Goal: Information Seeking & Learning: Learn about a topic

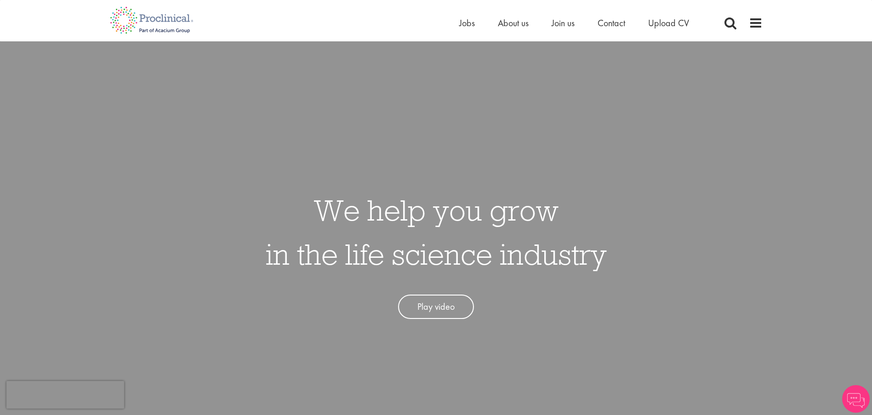
click at [453, 27] on div "Home Jobs About us Join us Contact Upload CV" at bounding box center [433, 17] width 660 height 34
click at [464, 28] on span "Jobs" at bounding box center [467, 23] width 16 height 12
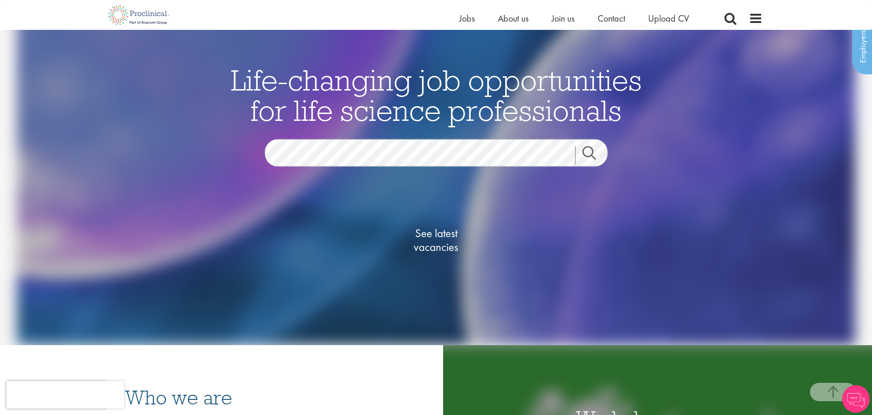
scroll to position [230, 0]
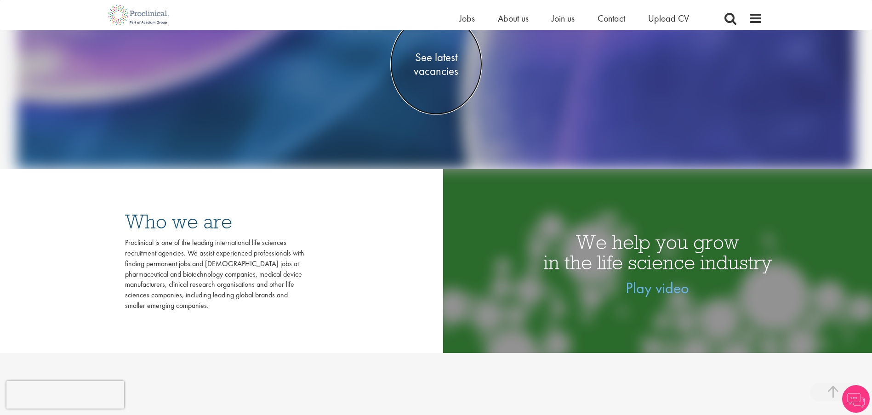
click at [416, 72] on span "See latest vacancies" at bounding box center [436, 64] width 92 height 28
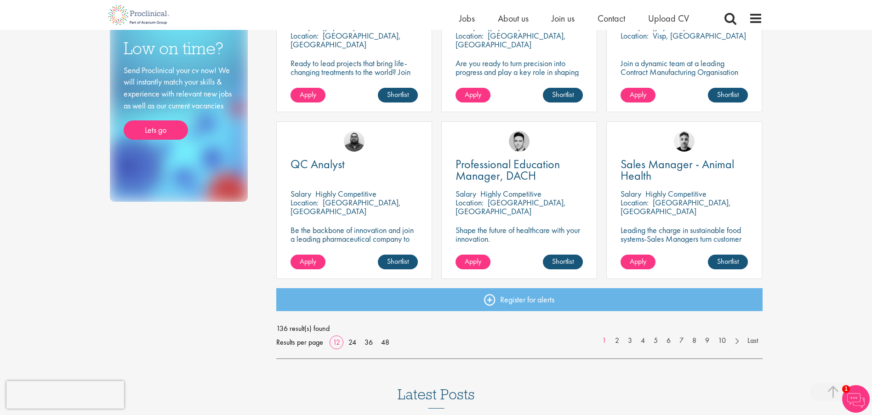
scroll to position [598, 0]
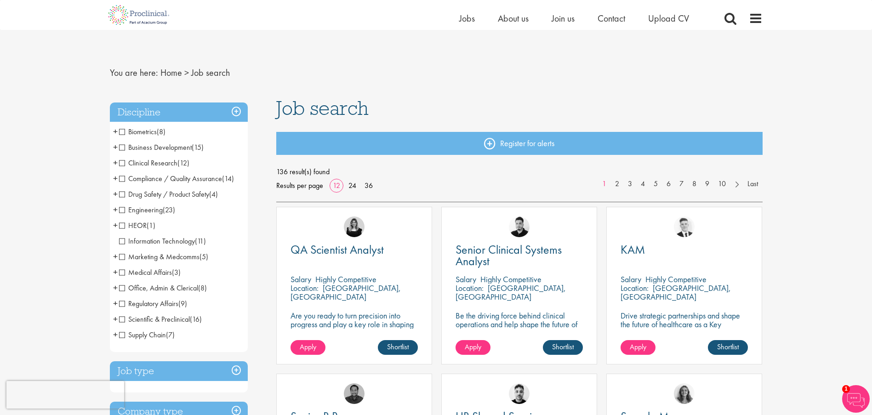
scroll to position [0, 0]
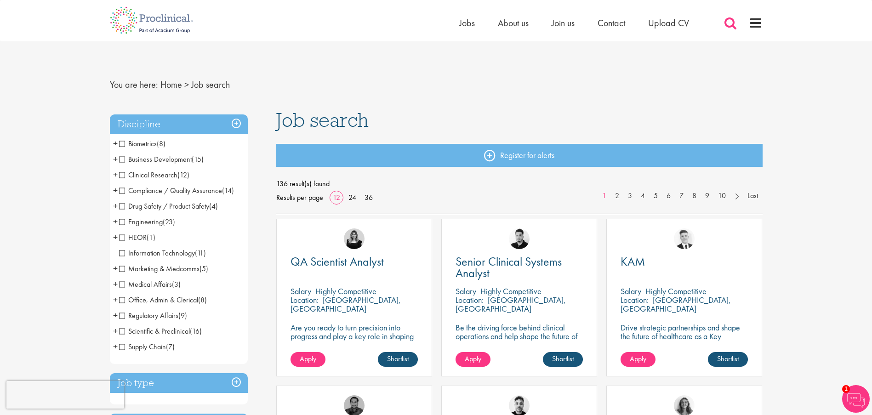
click at [728, 26] on span at bounding box center [731, 23] width 14 height 14
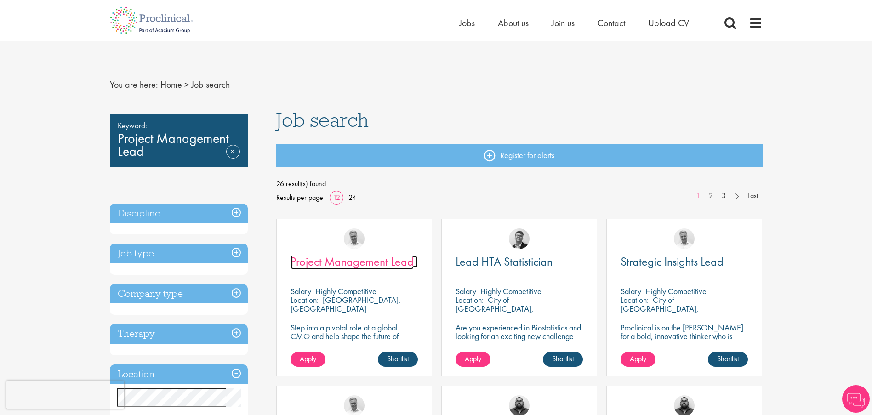
click at [337, 267] on span "Project Management Lead" at bounding box center [352, 262] width 123 height 16
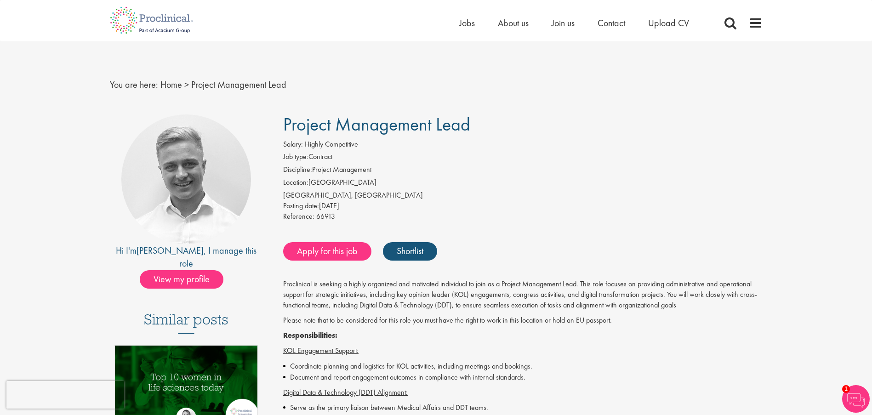
drag, startPoint x: 284, startPoint y: 123, endPoint x: 592, endPoint y: 123, distance: 308.5
click at [592, 123] on h1 "Project Management Lead" at bounding box center [523, 124] width 480 height 20
copy span "Project Management Lead"
